Goal: Information Seeking & Learning: Learn about a topic

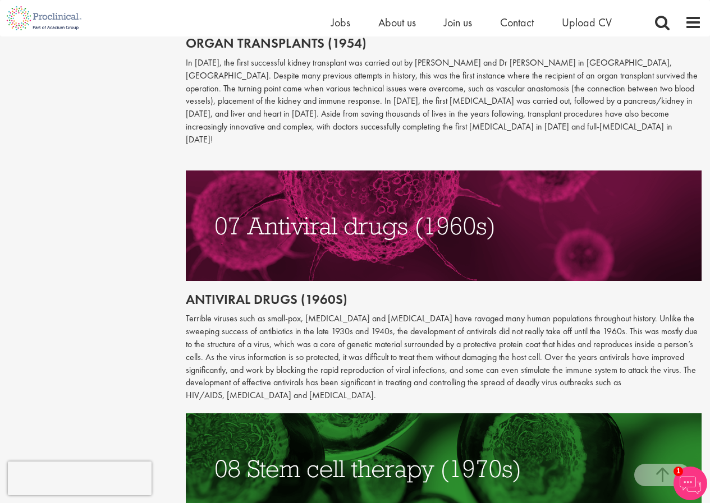
scroll to position [1851, 0]
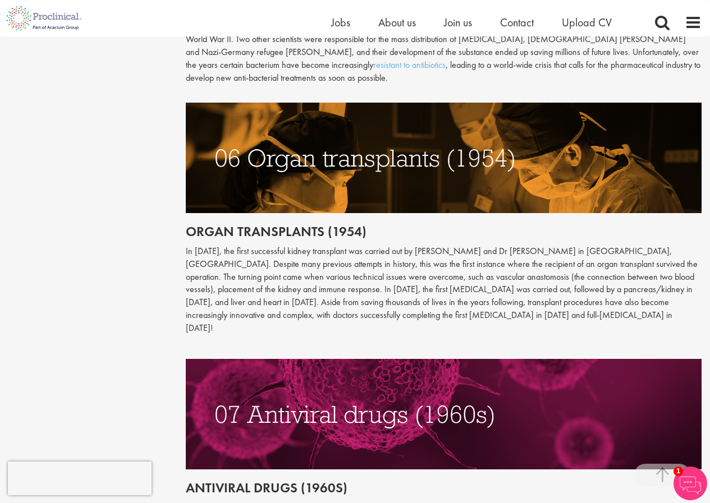
drag, startPoint x: 93, startPoint y: 292, endPoint x: 118, endPoint y: 236, distance: 61.7
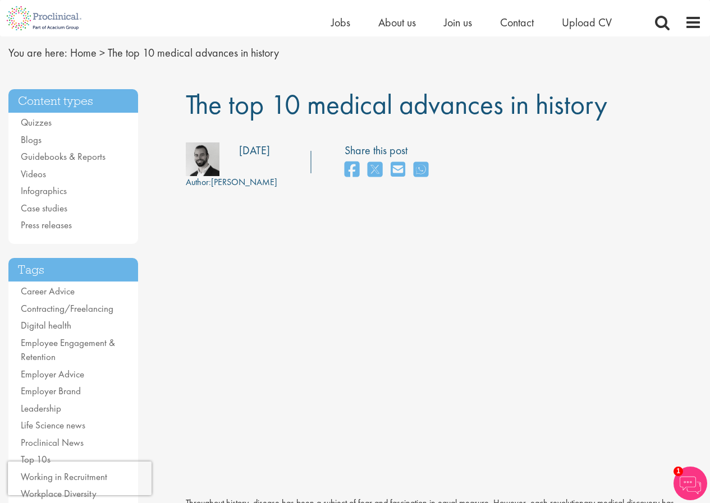
scroll to position [56, 0]
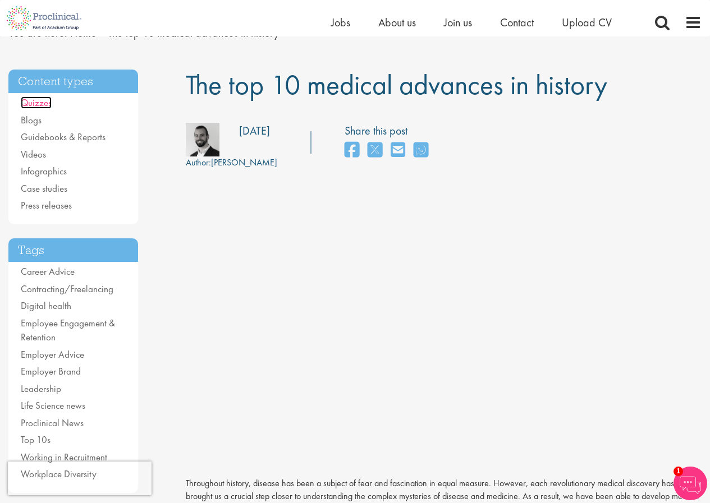
click at [38, 108] on link "Quizzes" at bounding box center [36, 102] width 31 height 12
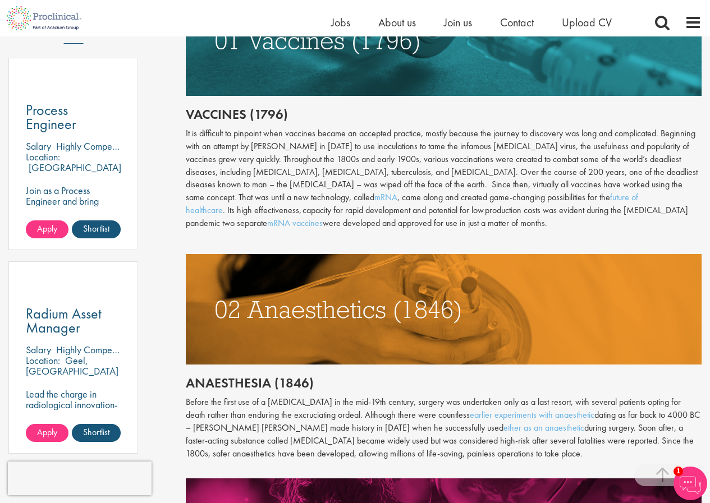
scroll to position [617, 0]
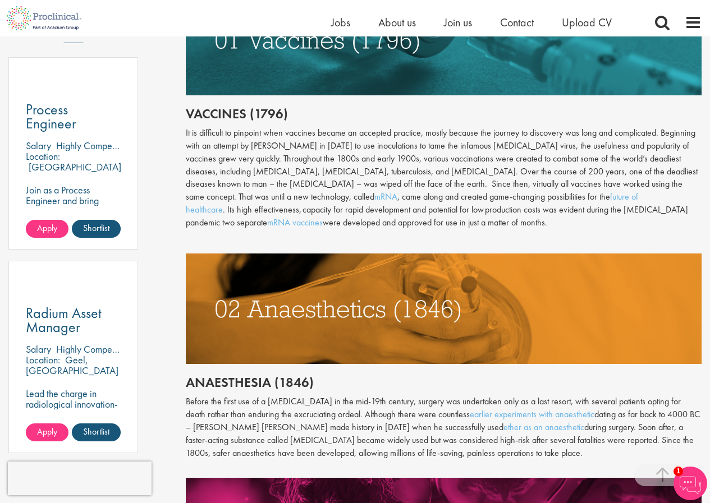
click at [313, 439] on p "Before the first use of a general anaesthetic in the mid-19th century, surgery …" at bounding box center [444, 427] width 516 height 64
